Goal: Information Seeking & Learning: Learn about a topic

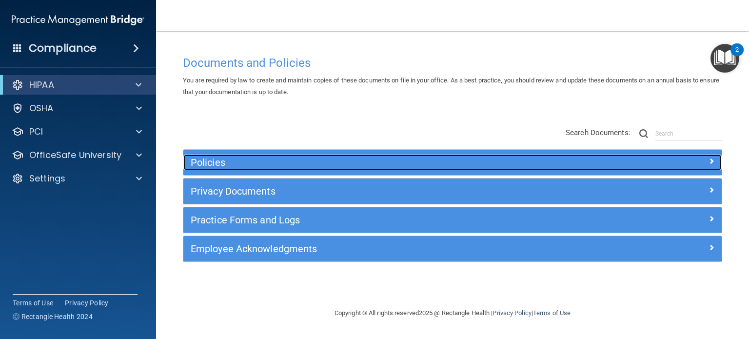
click at [712, 162] on span at bounding box center [712, 161] width 6 height 12
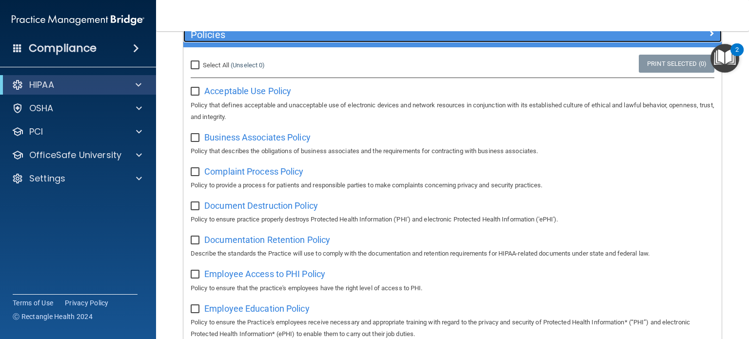
scroll to position [56, 0]
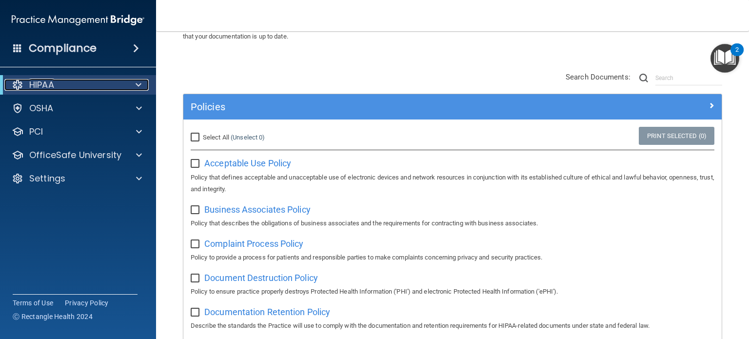
click at [143, 86] on div at bounding box center [137, 85] width 24 height 12
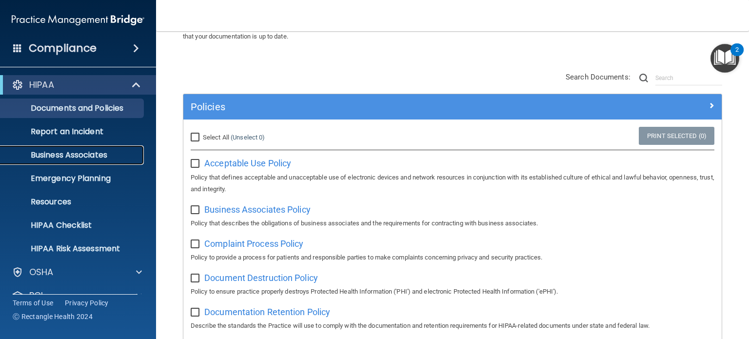
click at [84, 159] on p "Business Associates" at bounding box center [72, 155] width 133 height 10
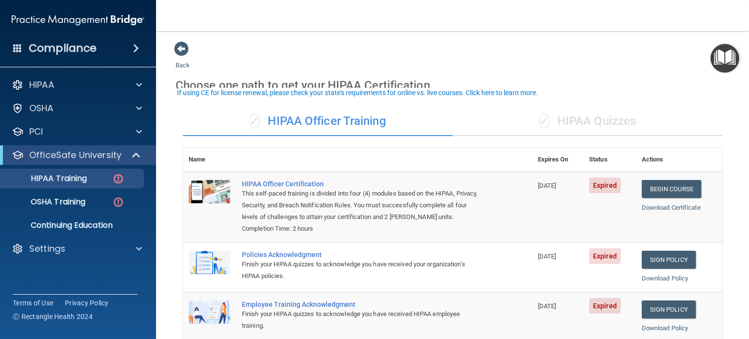
scroll to position [98, 0]
